Goal: Task Accomplishment & Management: Complete application form

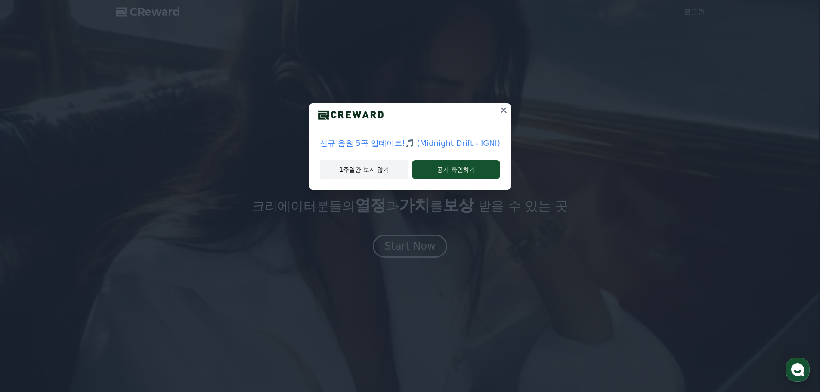
click at [359, 172] on button "1주일간 보지 않기" at bounding box center [364, 170] width 89 height 20
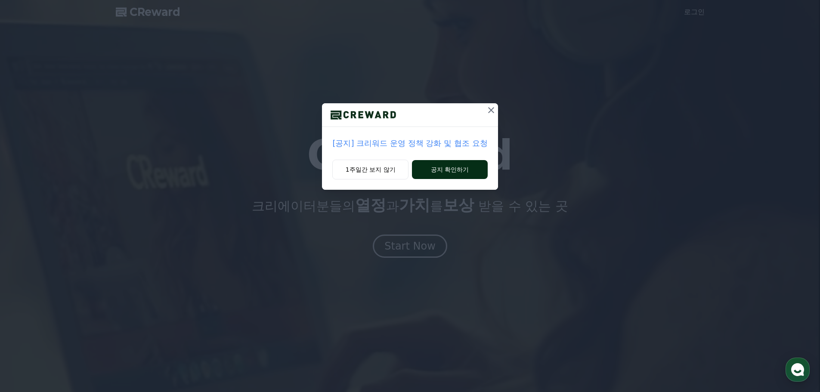
click at [444, 166] on button "공지 확인하기" at bounding box center [449, 169] width 75 height 19
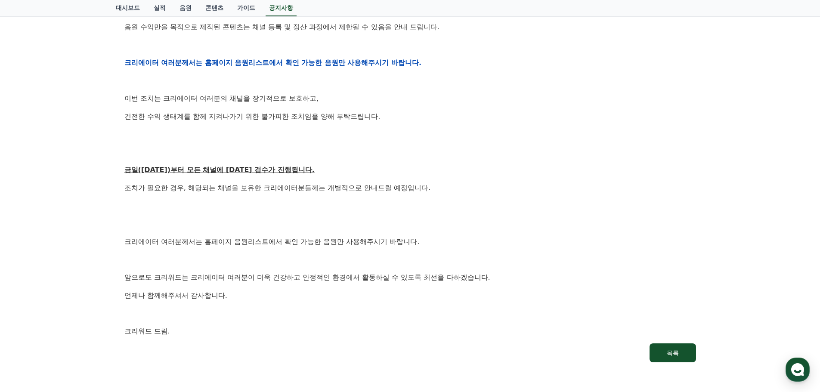
scroll to position [410, 0]
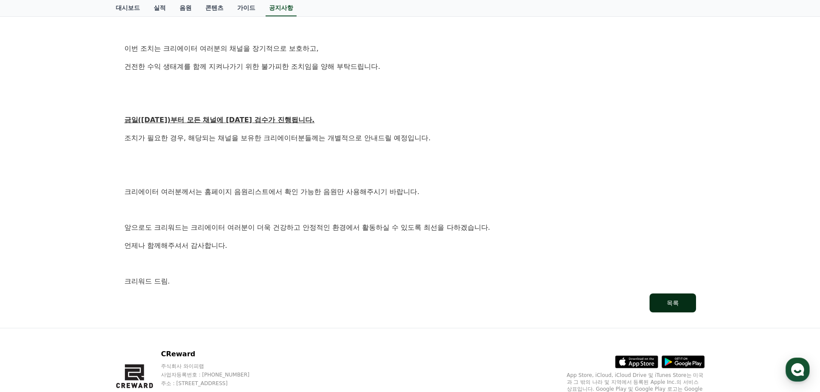
click at [666, 306] on button "목록" at bounding box center [672, 302] width 46 height 19
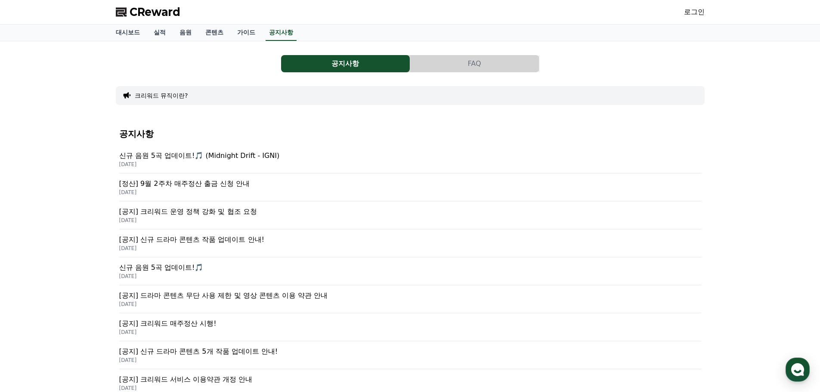
click at [695, 12] on link "로그인" at bounding box center [694, 12] width 21 height 10
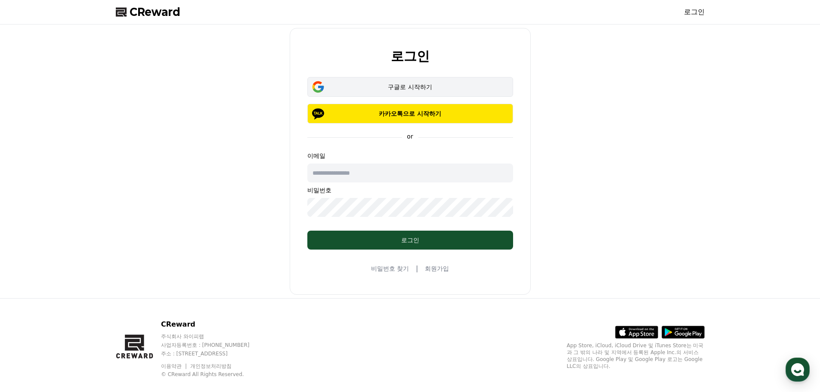
click at [404, 79] on button "구글로 시작하기" at bounding box center [410, 87] width 206 height 20
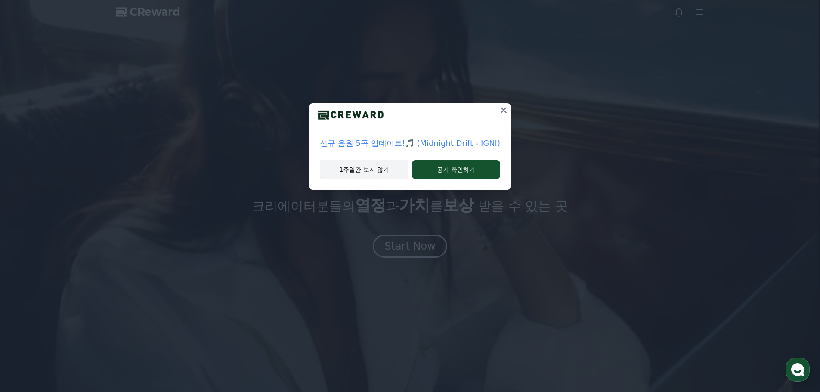
click at [384, 172] on button "1주일간 보지 않기" at bounding box center [364, 170] width 89 height 20
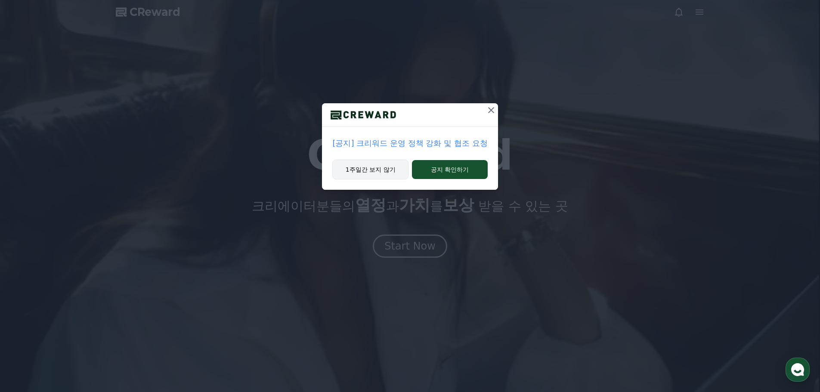
click at [388, 174] on button "1주일간 보지 않기" at bounding box center [370, 170] width 76 height 20
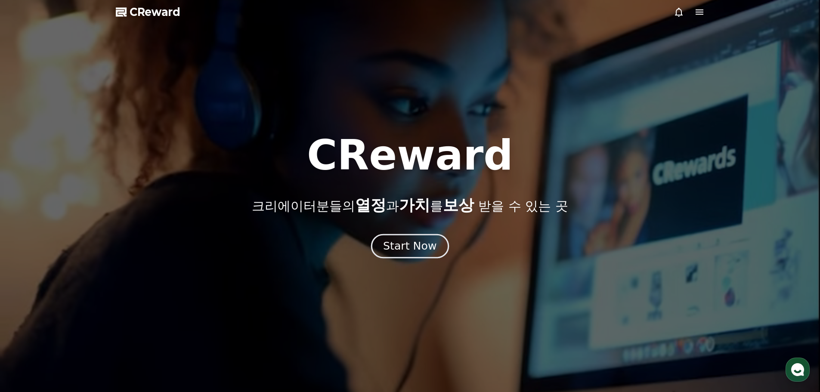
click at [413, 246] on div "Start Now" at bounding box center [409, 246] width 53 height 15
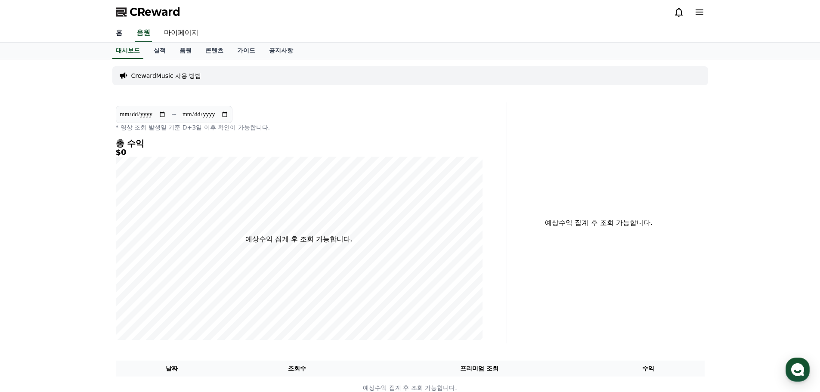
click at [118, 31] on link "홈" at bounding box center [119, 33] width 21 height 18
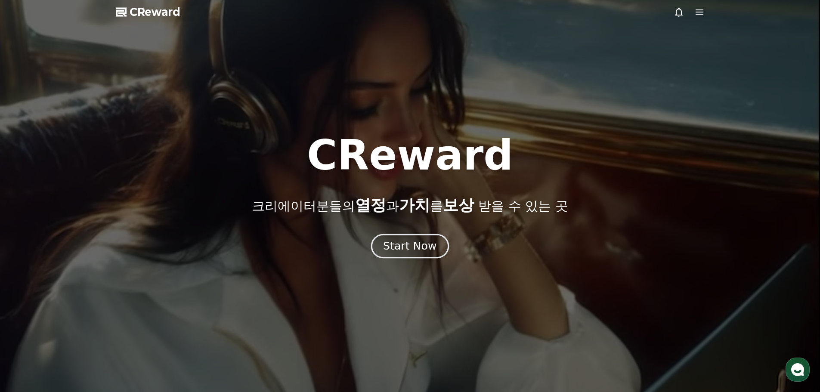
click at [425, 240] on div "Start Now" at bounding box center [409, 246] width 53 height 15
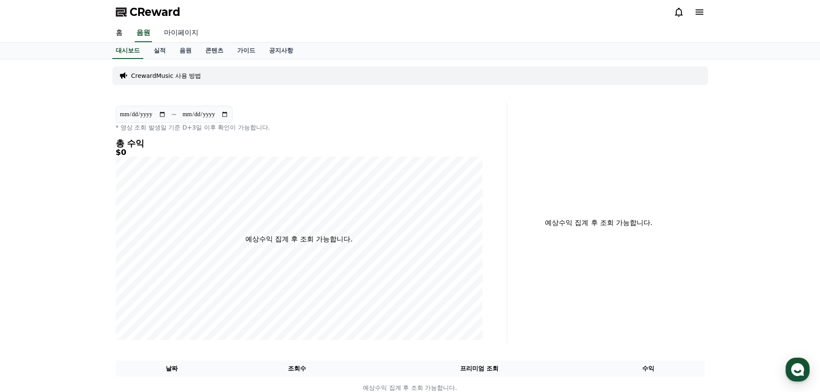
click at [169, 34] on link "마이페이지" at bounding box center [181, 33] width 48 height 18
select select "**********"
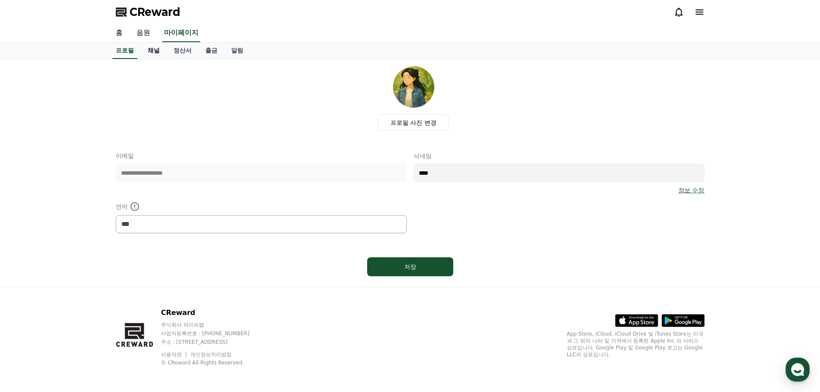
click at [157, 52] on link "채널" at bounding box center [154, 51] width 26 height 16
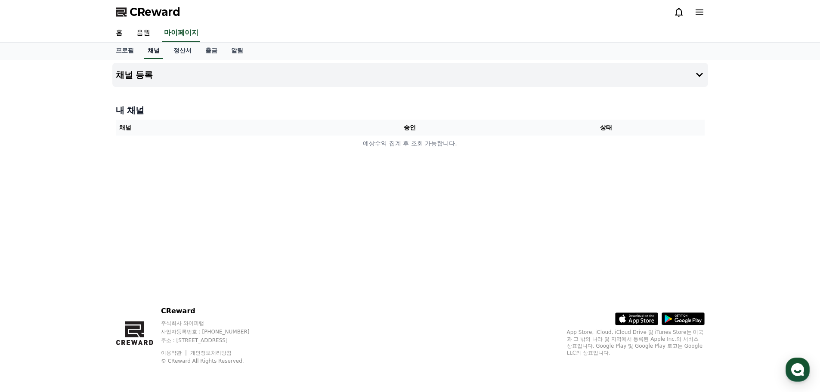
click at [160, 49] on link "채널" at bounding box center [153, 51] width 19 height 16
click at [184, 30] on link "마이페이지" at bounding box center [181, 33] width 38 height 18
select select "**********"
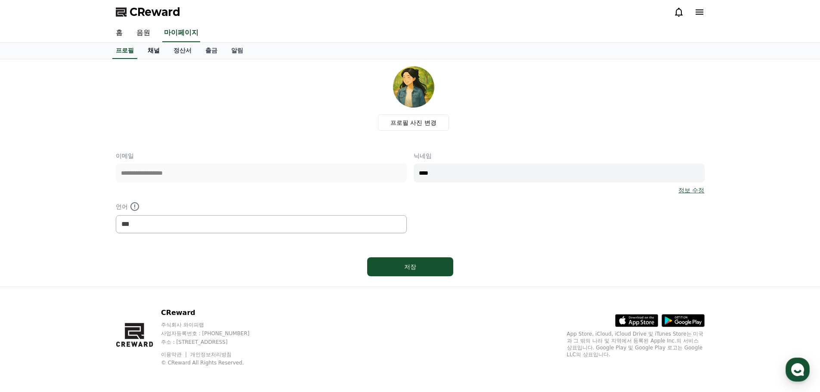
click at [150, 49] on link "채널" at bounding box center [154, 51] width 26 height 16
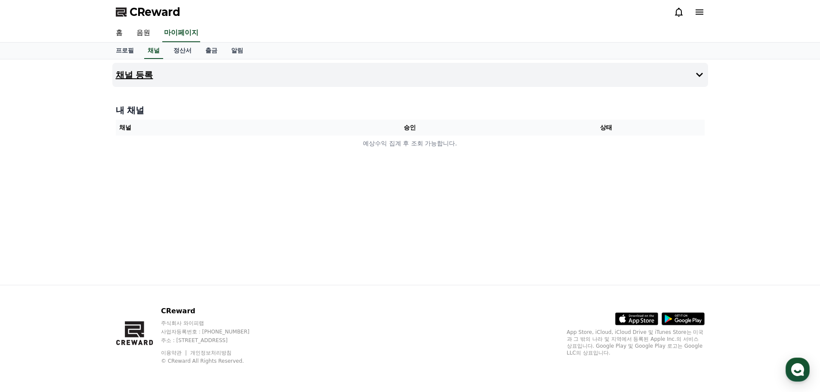
click at [148, 74] on h4 "채널 등록" at bounding box center [134, 74] width 37 height 9
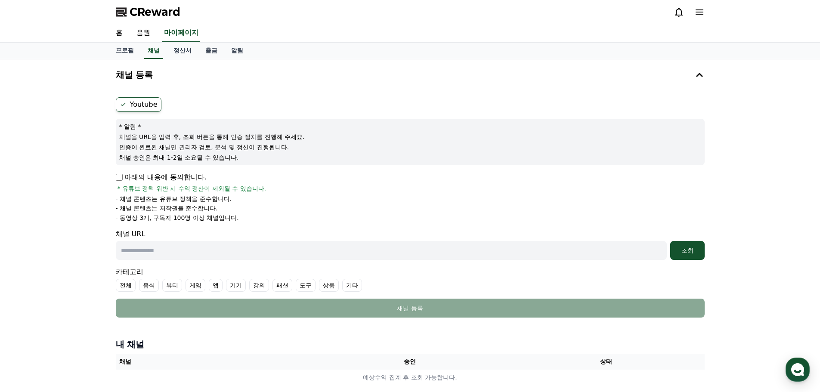
click at [225, 250] on input "text" at bounding box center [391, 250] width 551 height 19
paste input "**********"
type input "**********"
click at [700, 248] on div "조회" at bounding box center [687, 250] width 28 height 9
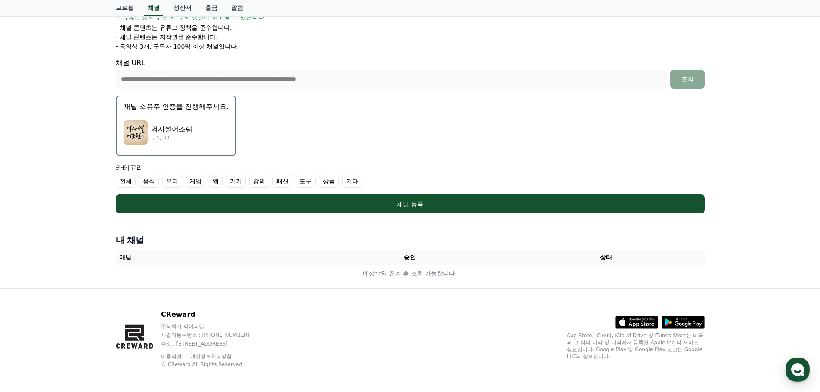
scroll to position [172, 0]
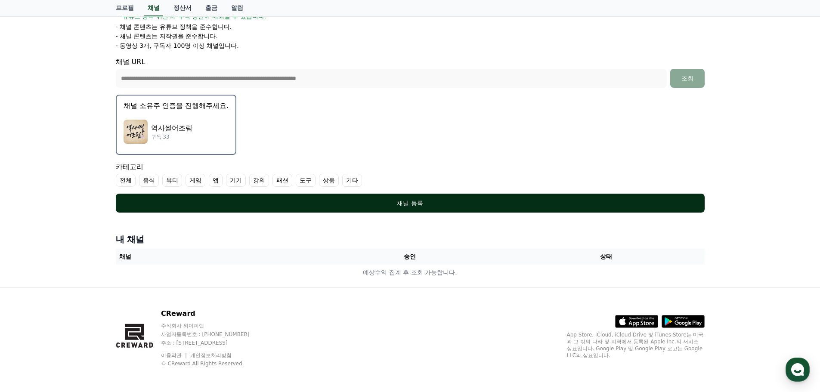
click at [422, 209] on button "채널 등록" at bounding box center [410, 203] width 589 height 19
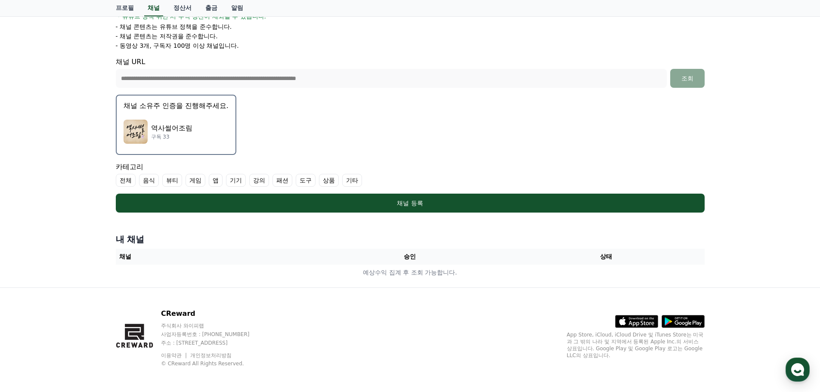
click at [350, 181] on label "기타" at bounding box center [352, 180] width 20 height 13
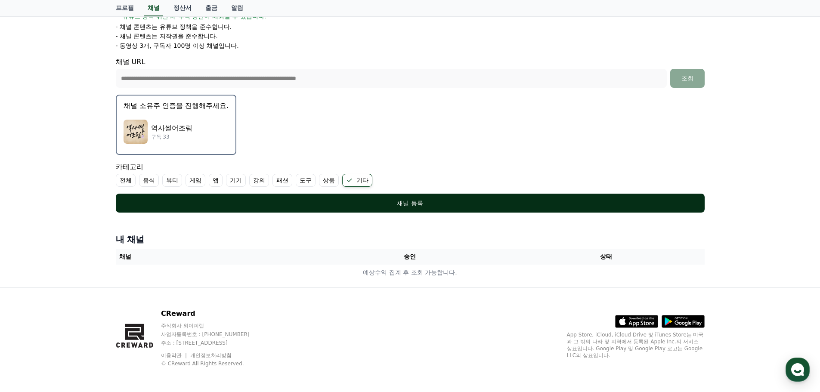
click at [357, 200] on div "채널 등록" at bounding box center [410, 203] width 554 height 9
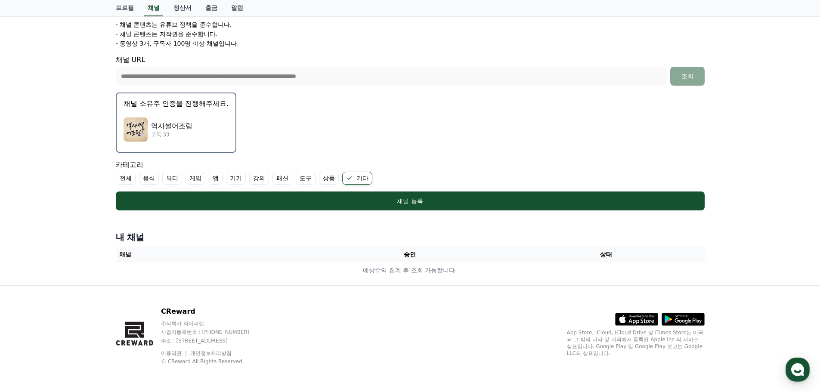
scroll to position [175, 0]
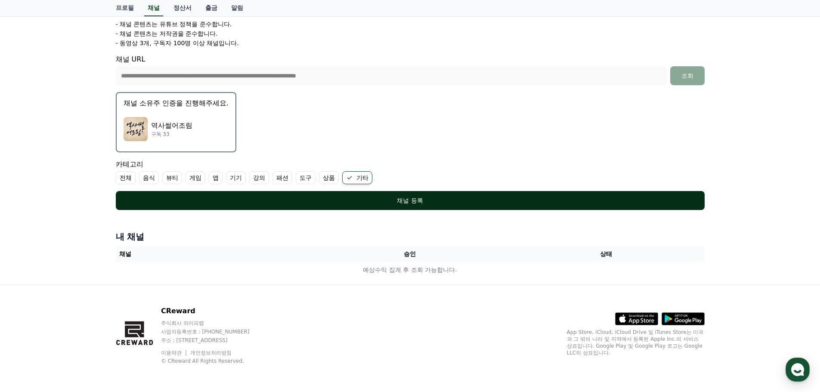
click at [311, 200] on div "채널 등록" at bounding box center [410, 200] width 554 height 9
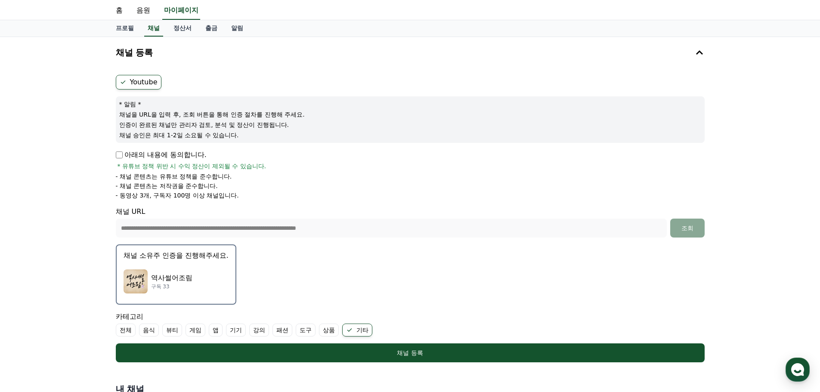
scroll to position [0, 0]
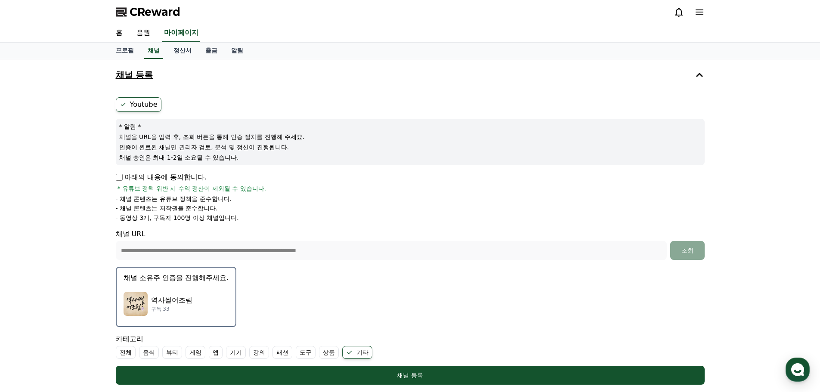
click at [703, 76] on icon at bounding box center [699, 75] width 10 height 10
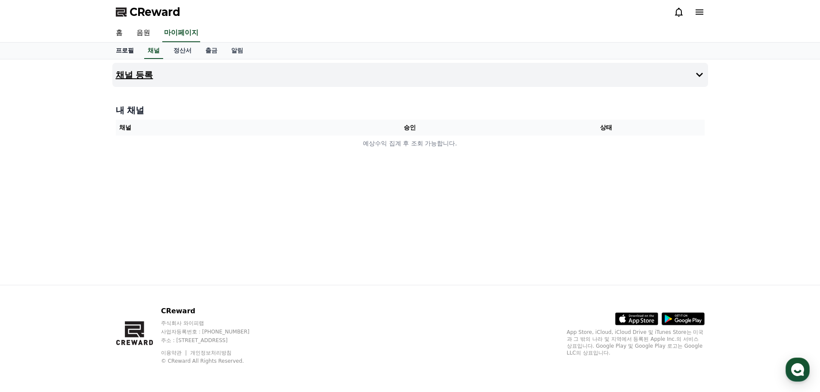
click at [132, 53] on link "프로필" at bounding box center [125, 51] width 32 height 16
select select "**********"
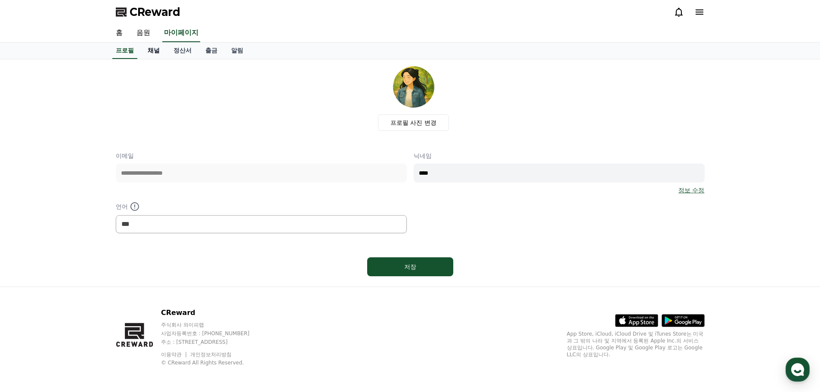
click at [155, 53] on link "채널" at bounding box center [154, 51] width 26 height 16
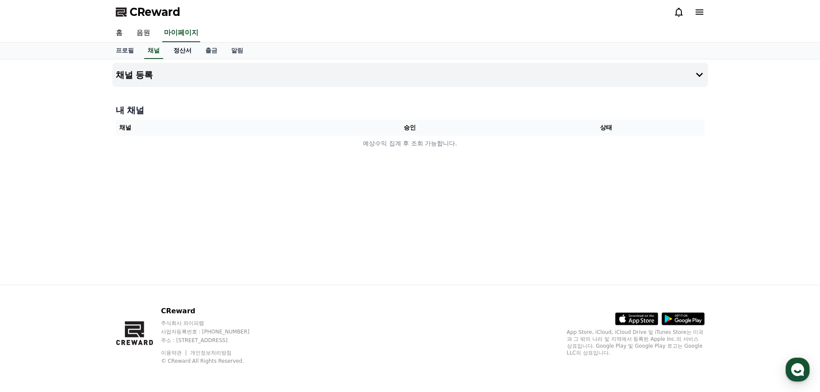
click at [187, 55] on link "정산서" at bounding box center [182, 51] width 32 height 16
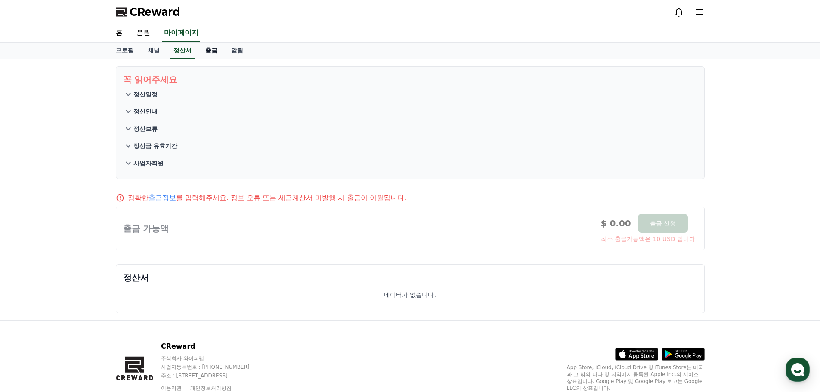
click at [210, 50] on link "출금" at bounding box center [211, 51] width 26 height 16
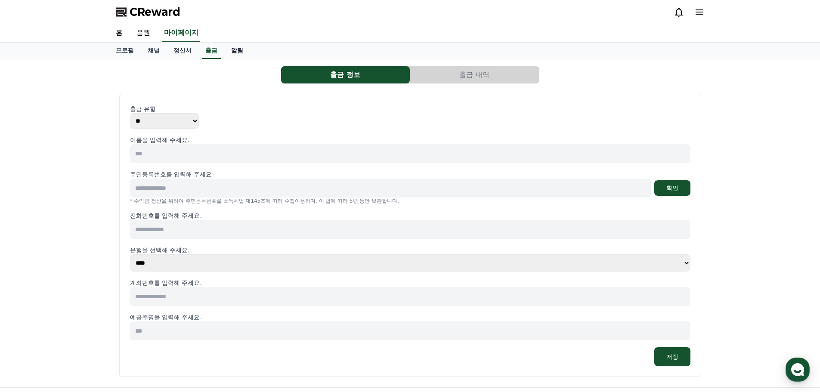
click at [235, 52] on link "알림" at bounding box center [237, 51] width 26 height 16
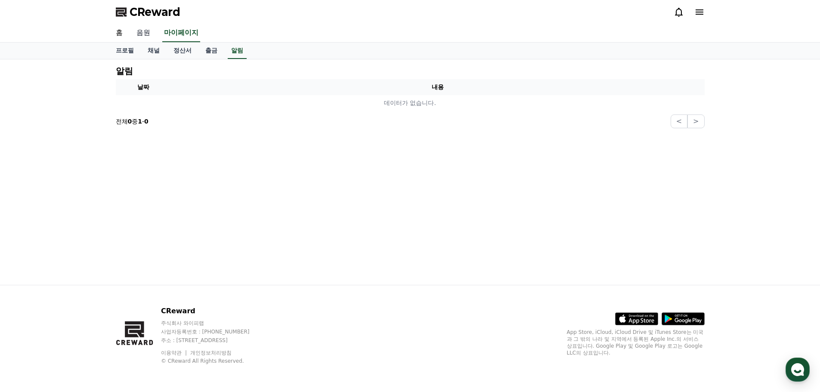
click at [149, 36] on link "음원" at bounding box center [143, 33] width 28 height 18
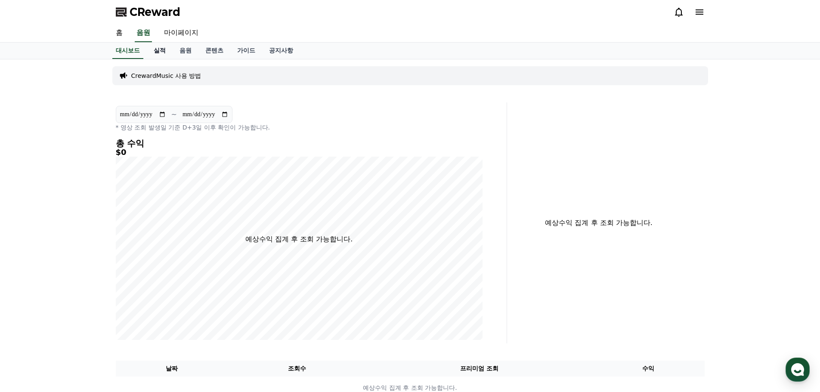
click at [160, 49] on link "실적" at bounding box center [160, 51] width 26 height 16
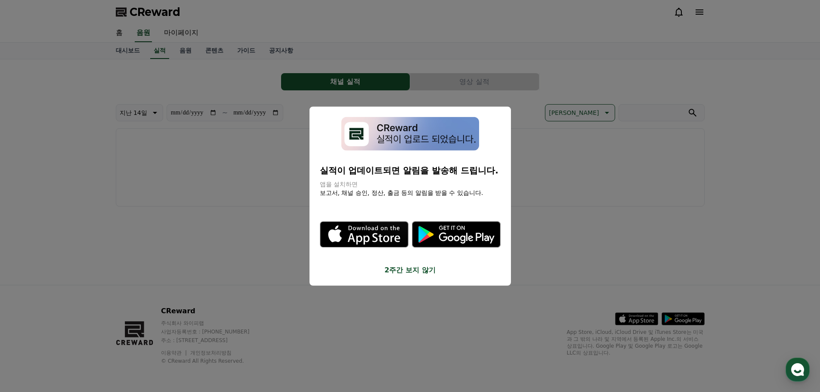
click at [422, 263] on icon ".st0 { fill: #a6a6a6; } .st1 { stroke: #ffffff; stroke-width: 0.2; stroke-miter…" at bounding box center [456, 234] width 89 height 89
click at [417, 272] on button "2주간 보지 않기" at bounding box center [410, 270] width 181 height 10
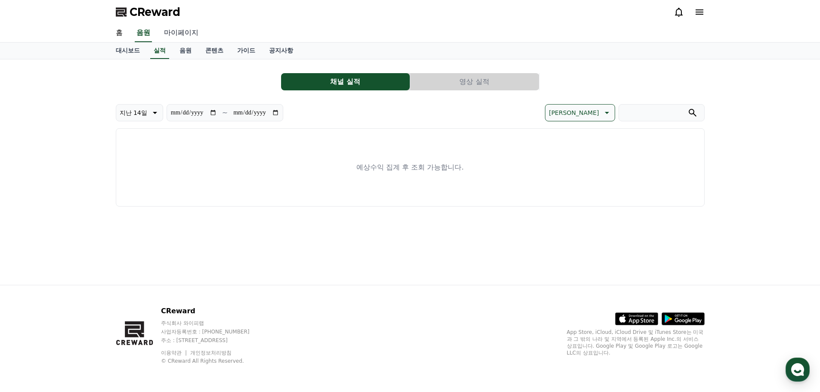
click at [175, 38] on link "마이페이지" at bounding box center [181, 33] width 48 height 18
select select "**********"
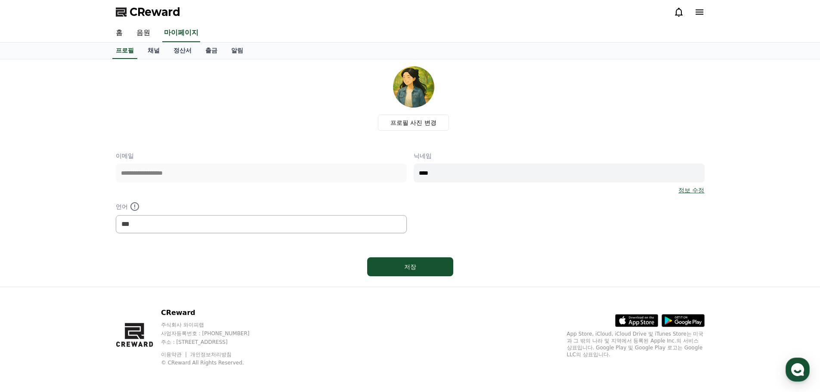
scroll to position [2, 0]
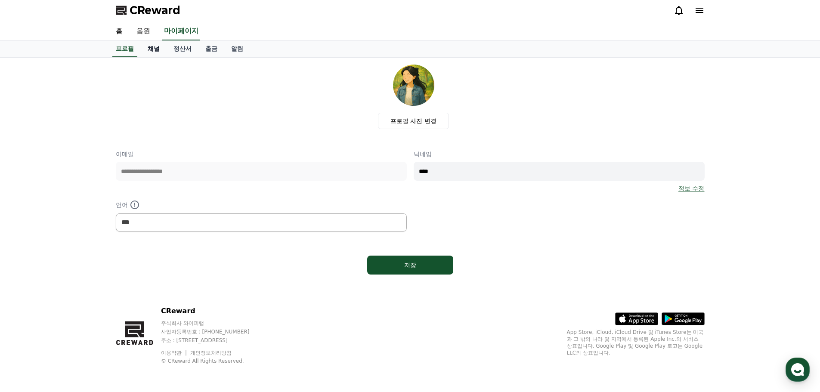
click at [151, 51] on link "채널" at bounding box center [154, 49] width 26 height 16
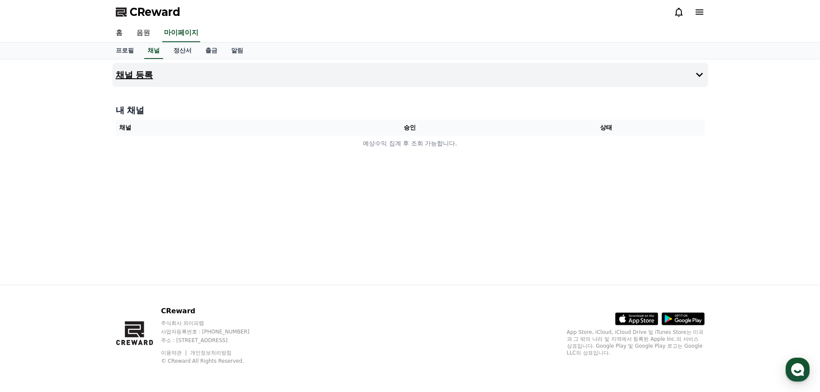
click at [693, 77] on button "채널 등록" at bounding box center [409, 75] width 595 height 24
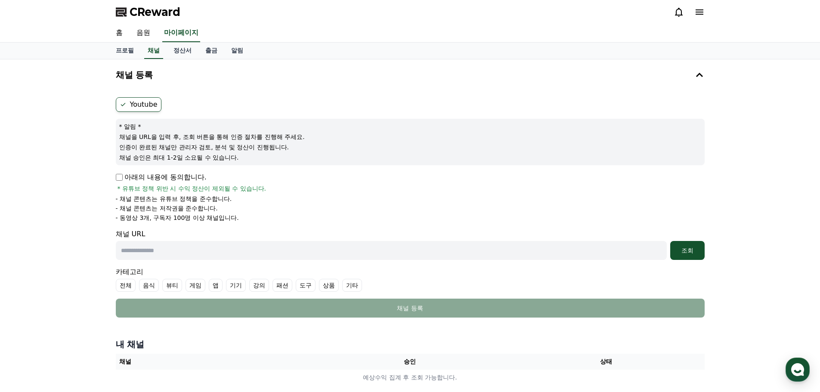
click at [163, 254] on input "text" at bounding box center [391, 250] width 551 height 19
paste input "**********"
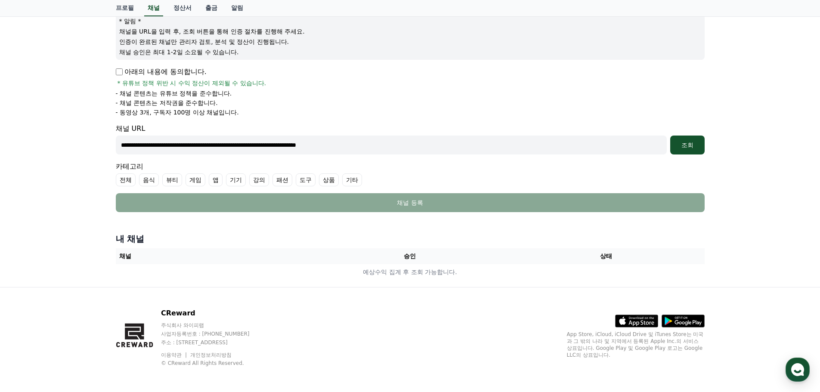
scroll to position [108, 0]
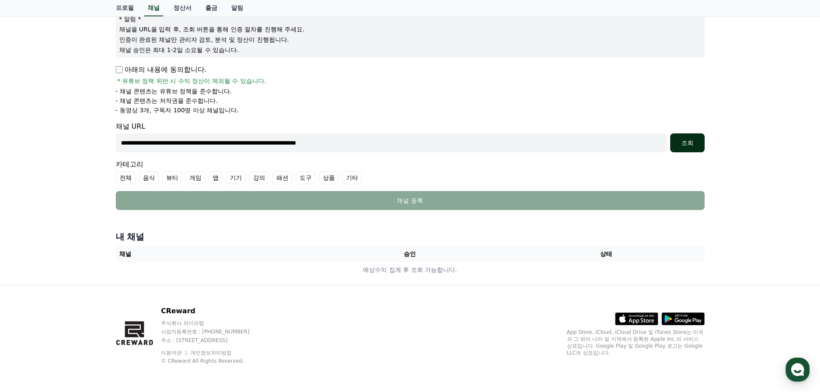
type input "**********"
click at [690, 146] on div "조회" at bounding box center [687, 143] width 28 height 9
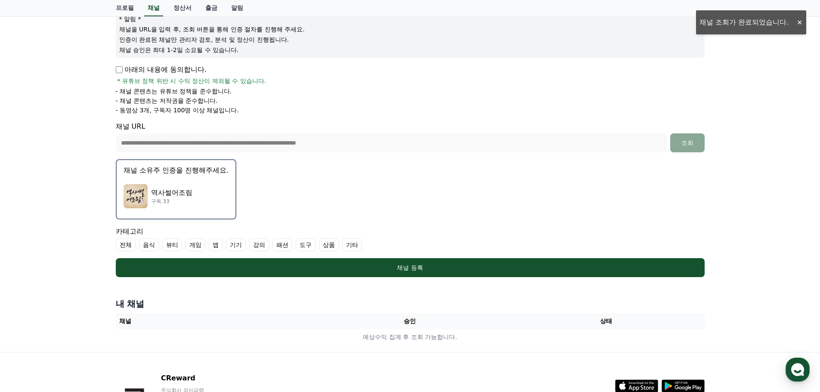
click at [350, 247] on label "기타" at bounding box center [352, 244] width 20 height 13
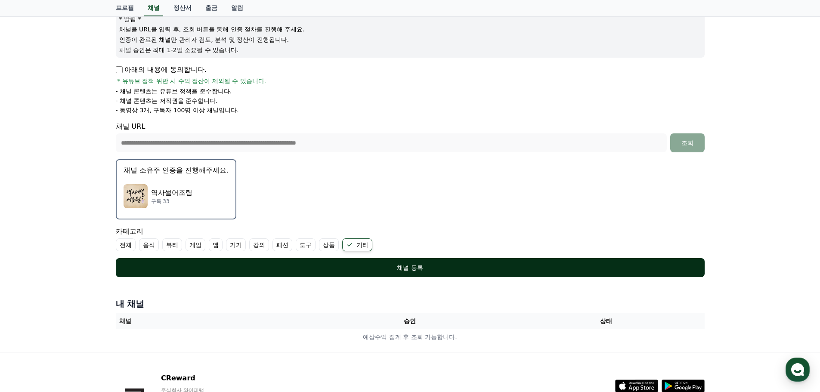
click at [397, 268] on div "채널 등록" at bounding box center [410, 267] width 554 height 9
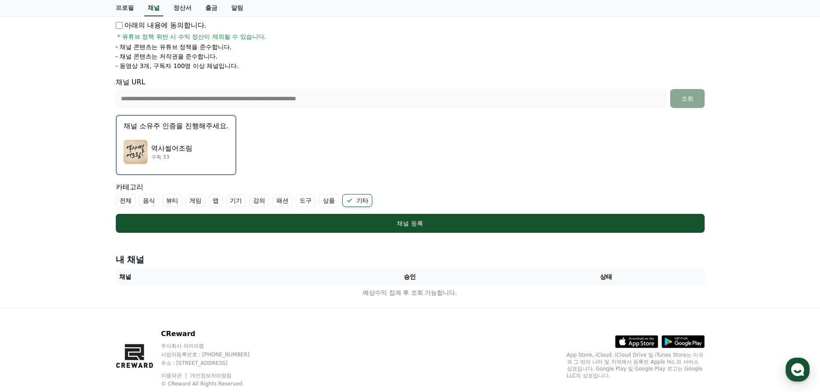
scroll to position [132, 0]
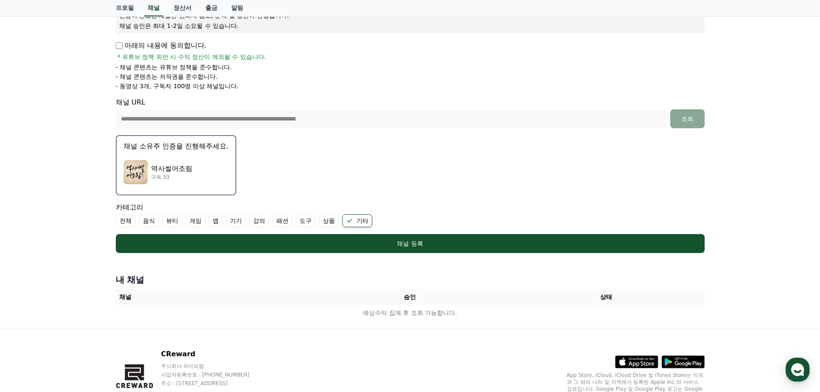
click at [154, 178] on p "구독 33" at bounding box center [171, 177] width 41 height 7
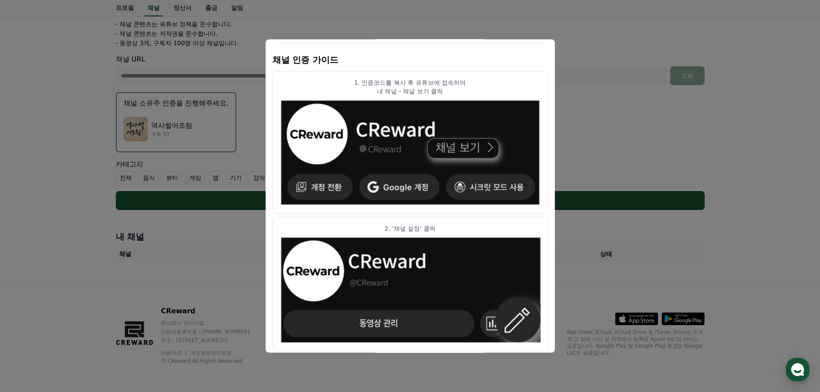
scroll to position [0, 0]
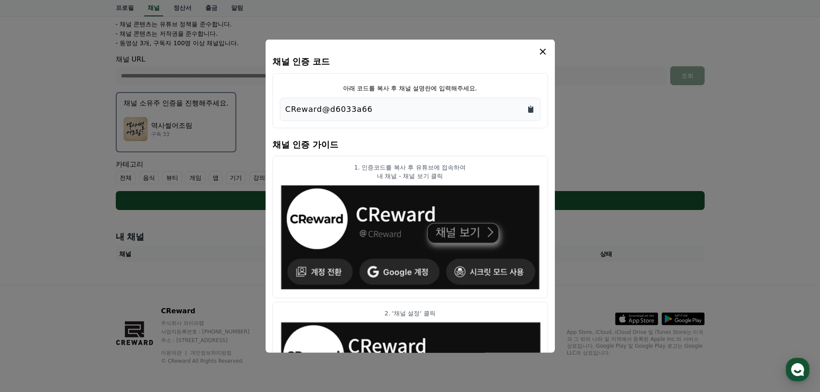
click at [527, 110] on icon "Copy to clipboard" at bounding box center [530, 109] width 9 height 9
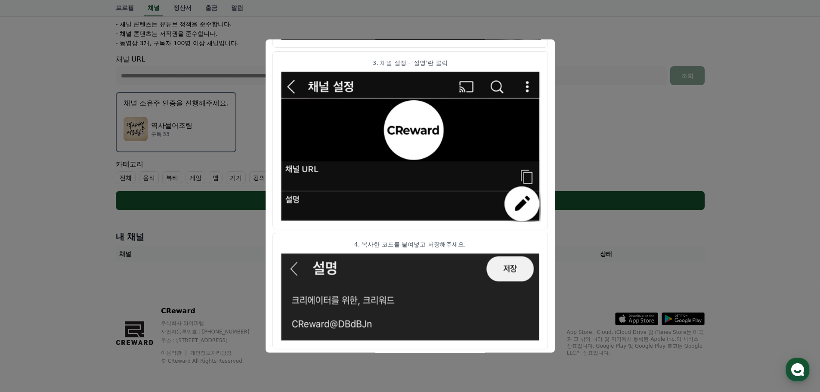
scroll to position [429, 0]
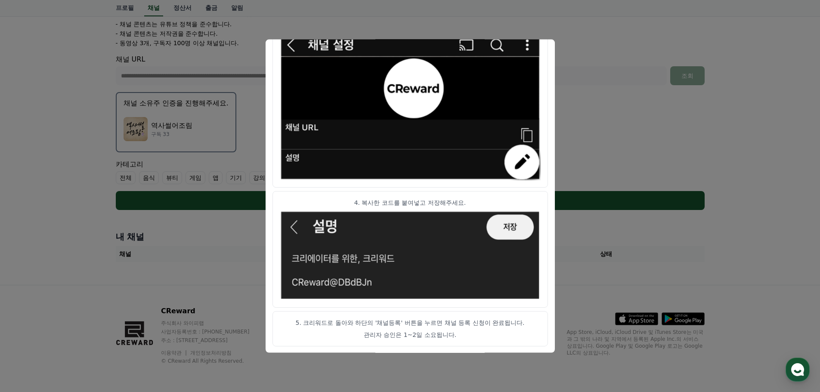
click at [595, 139] on button "close modal" at bounding box center [410, 196] width 820 height 392
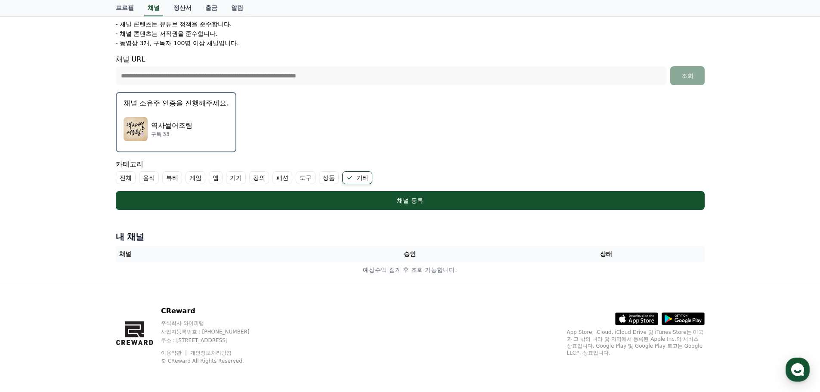
click at [625, 96] on form "**********" at bounding box center [410, 66] width 589 height 287
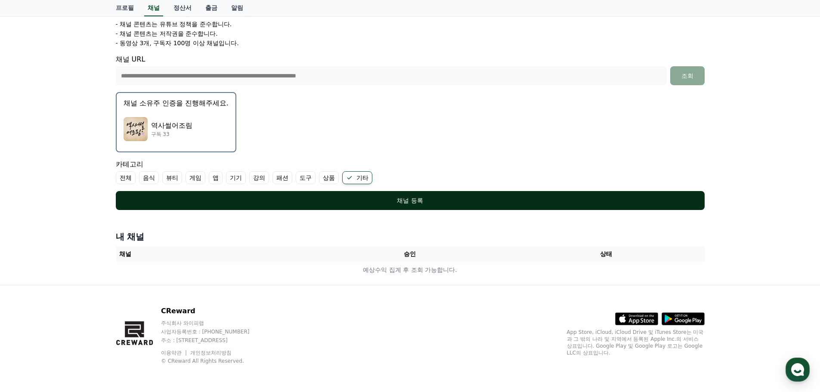
click at [427, 200] on div "채널 등록" at bounding box center [410, 200] width 554 height 9
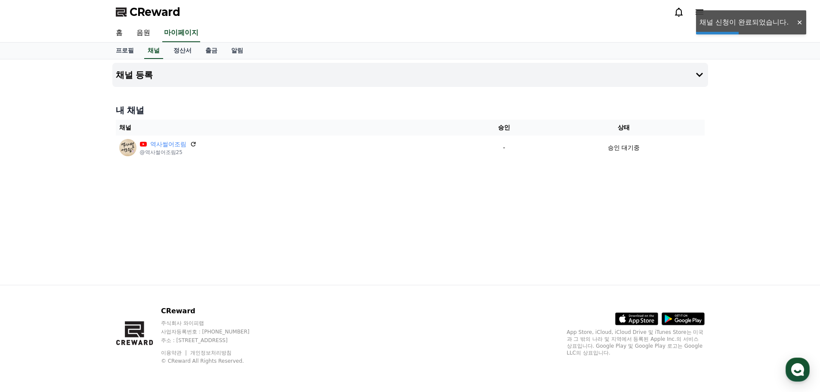
click at [576, 198] on div "채널 등록 내 채널 채널 승인 상태 역사썰어조림 @역사썰어조림25 - 승인 대기중" at bounding box center [410, 171] width 602 height 225
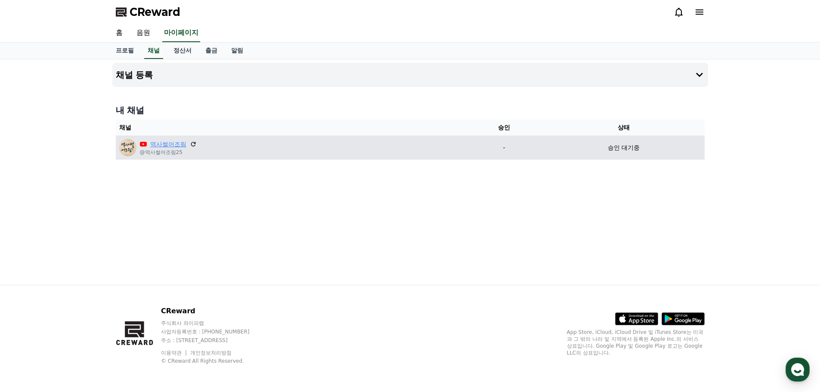
click at [158, 148] on link "역사썰어조림" at bounding box center [168, 144] width 36 height 9
